Goal: Task Accomplishment & Management: Use online tool/utility

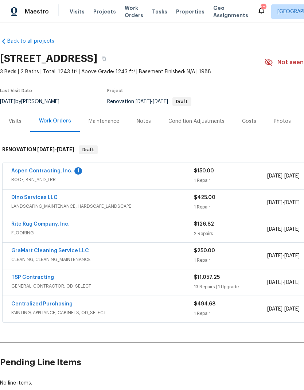
click at [64, 169] on link "Aspen Contracting, Inc." at bounding box center [41, 170] width 61 height 5
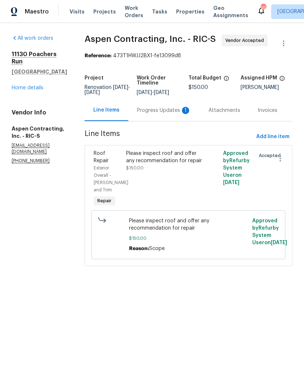
click at [172, 114] on div "Progress Updates 1" at bounding box center [164, 110] width 54 height 7
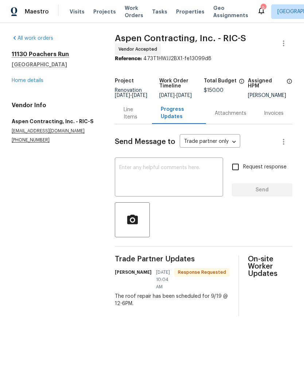
click at [203, 185] on textarea at bounding box center [168, 177] width 99 height 25
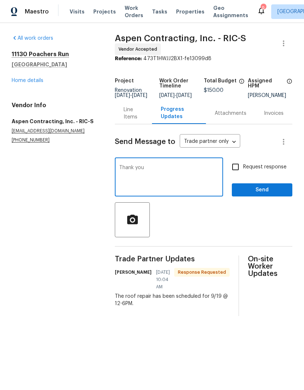
type textarea "Thank you"
click at [271, 195] on span "Send" at bounding box center [262, 189] width 49 height 9
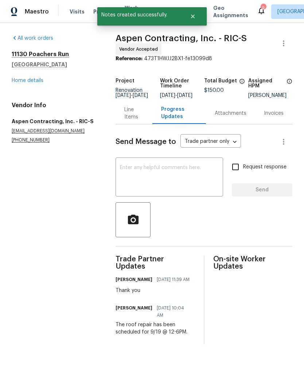
click at [42, 78] on link "Home details" at bounding box center [28, 80] width 32 height 5
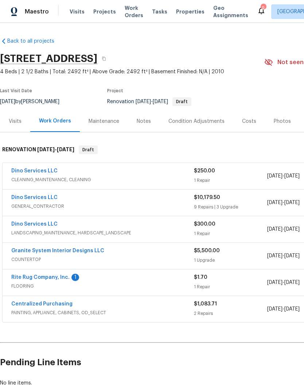
click at [31, 279] on link "Rite Rug Company, Inc." at bounding box center [40, 277] width 58 height 5
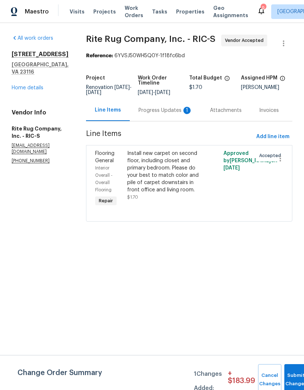
click at [181, 114] on div "Progress Updates 1" at bounding box center [165, 110] width 54 height 7
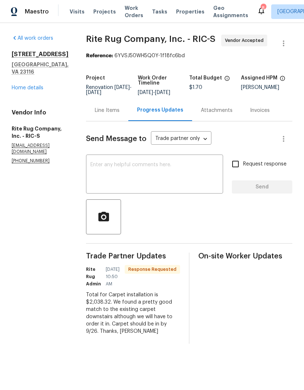
click at [117, 114] on div "Line Items" at bounding box center [107, 110] width 25 height 7
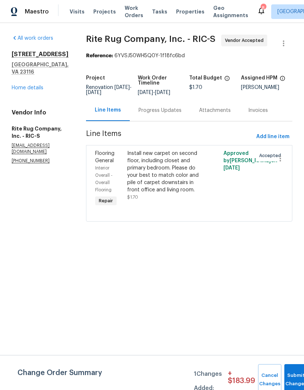
click at [173, 188] on div "Install new carpet on second floor, including closet and primary bedroom. Pleas…" at bounding box center [165, 172] width 76 height 44
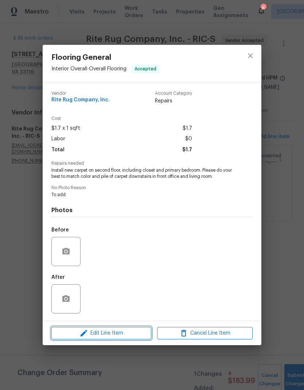
click at [137, 334] on span "Edit Line Item" at bounding box center [101, 333] width 95 height 9
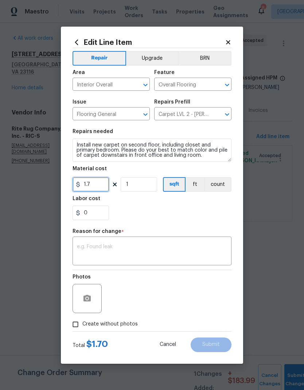
click at [106, 185] on input "1.7" at bounding box center [90, 184] width 36 height 15
type input "2038.32"
click at [205, 239] on div "x ​" at bounding box center [151, 251] width 159 height 27
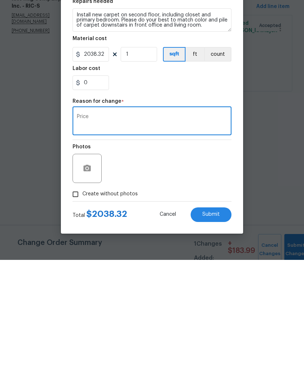
type textarea "Price"
click at [226, 337] on button "Submit" at bounding box center [211, 344] width 41 height 15
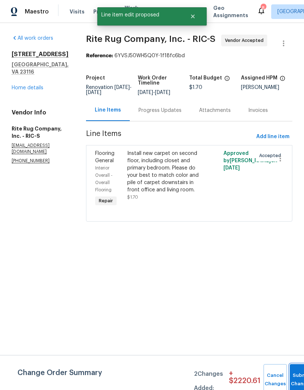
click at [294, 374] on button "Submit Changes" at bounding box center [301, 379] width 23 height 31
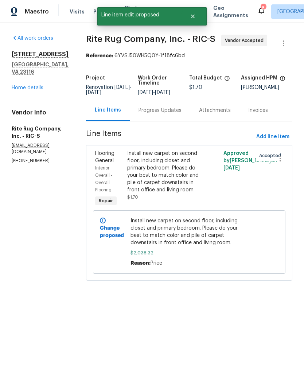
click at [23, 90] on link "Home details" at bounding box center [28, 87] width 32 height 5
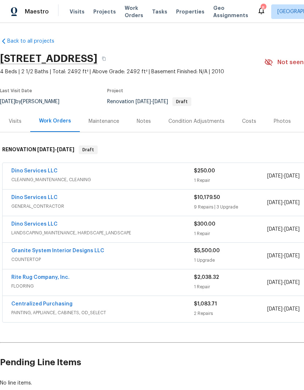
click at [141, 124] on div "Notes" at bounding box center [144, 121] width 14 height 7
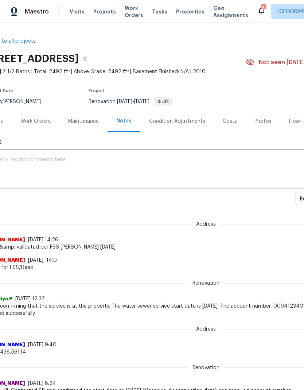
scroll to position [0, 19]
